Goal: Task Accomplishment & Management: Use online tool/utility

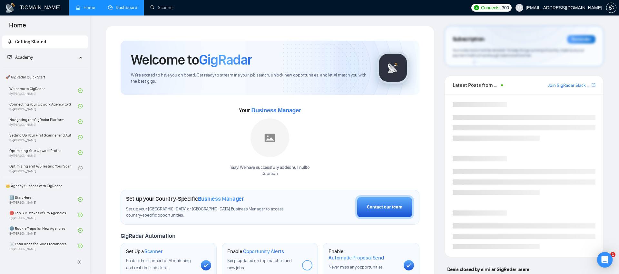
click at [110, 8] on link "Dashboard" at bounding box center [122, 7] width 29 height 5
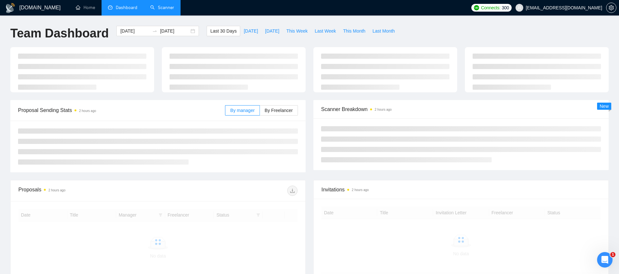
click at [158, 6] on link "Scanner" at bounding box center [162, 7] width 24 height 5
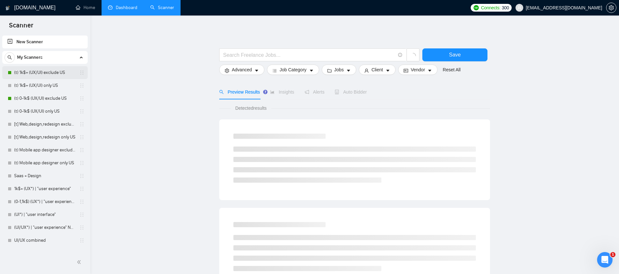
click at [44, 72] on link "(t) 1k$+ (UX/UI) exclude US" at bounding box center [44, 72] width 61 height 13
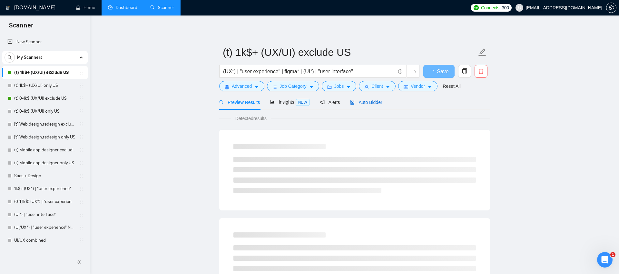
click at [365, 100] on span "Auto Bidder" at bounding box center [366, 102] width 32 height 5
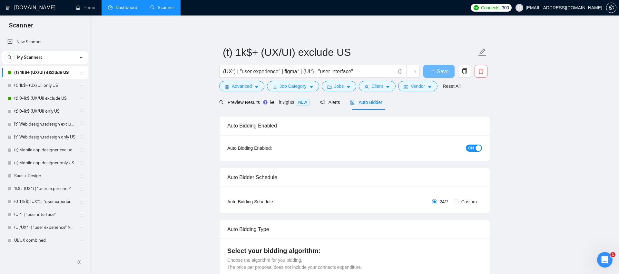
click at [472, 147] on span "ON" at bounding box center [471, 147] width 6 height 7
click at [436, 70] on span "loading" at bounding box center [433, 72] width 8 height 5
click at [438, 71] on span "Save" at bounding box center [443, 71] width 12 height 8
click at [437, 70] on span "loading" at bounding box center [433, 72] width 8 height 5
click at [436, 72] on span "Save" at bounding box center [439, 71] width 12 height 8
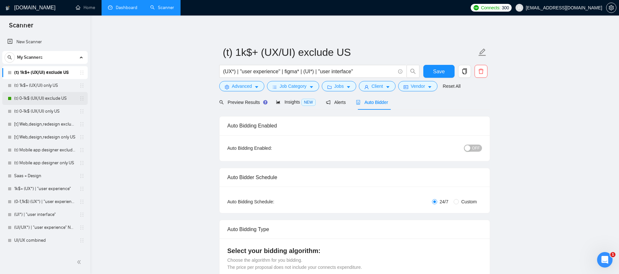
click at [35, 92] on link "(t) 0-1k$ (UX/UI) exclude US" at bounding box center [44, 98] width 61 height 13
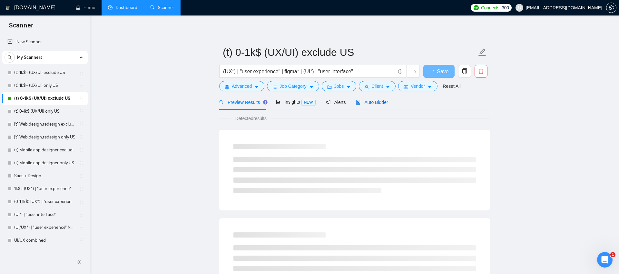
click at [369, 100] on span "Auto Bidder" at bounding box center [372, 102] width 32 height 5
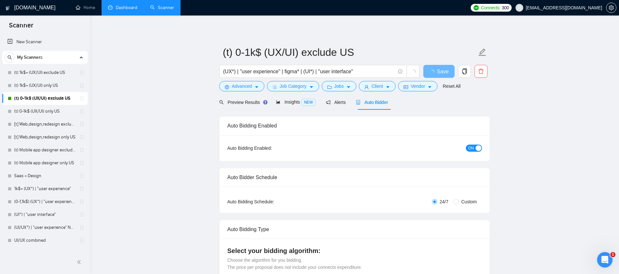
click at [470, 148] on span "ON" at bounding box center [471, 147] width 6 height 7
click at [437, 73] on span "Save" at bounding box center [443, 71] width 12 height 8
click at [437, 72] on span "Save" at bounding box center [443, 71] width 12 height 8
click at [436, 67] on button "Save" at bounding box center [438, 71] width 31 height 13
